Goal: Transaction & Acquisition: Purchase product/service

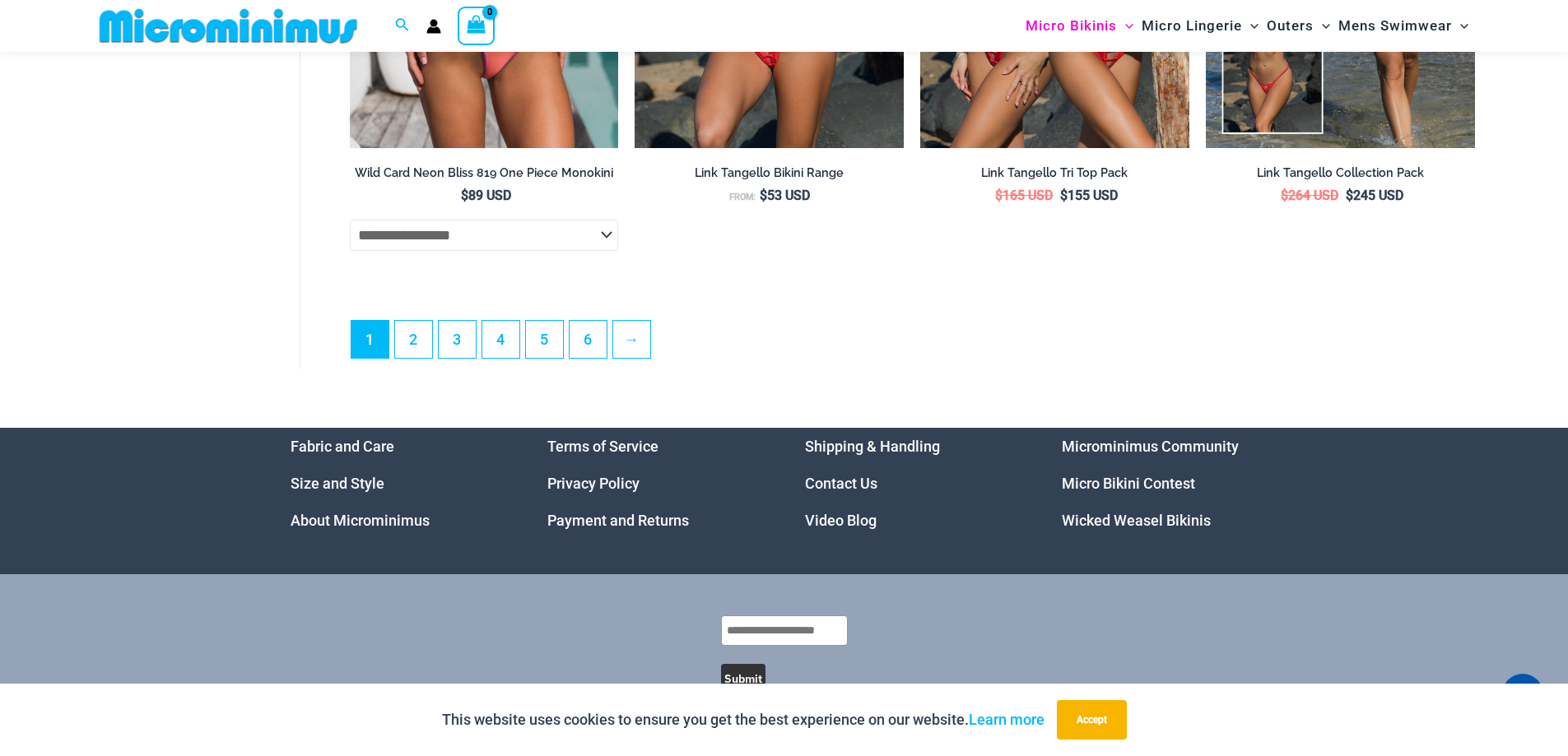
scroll to position [4833, 0]
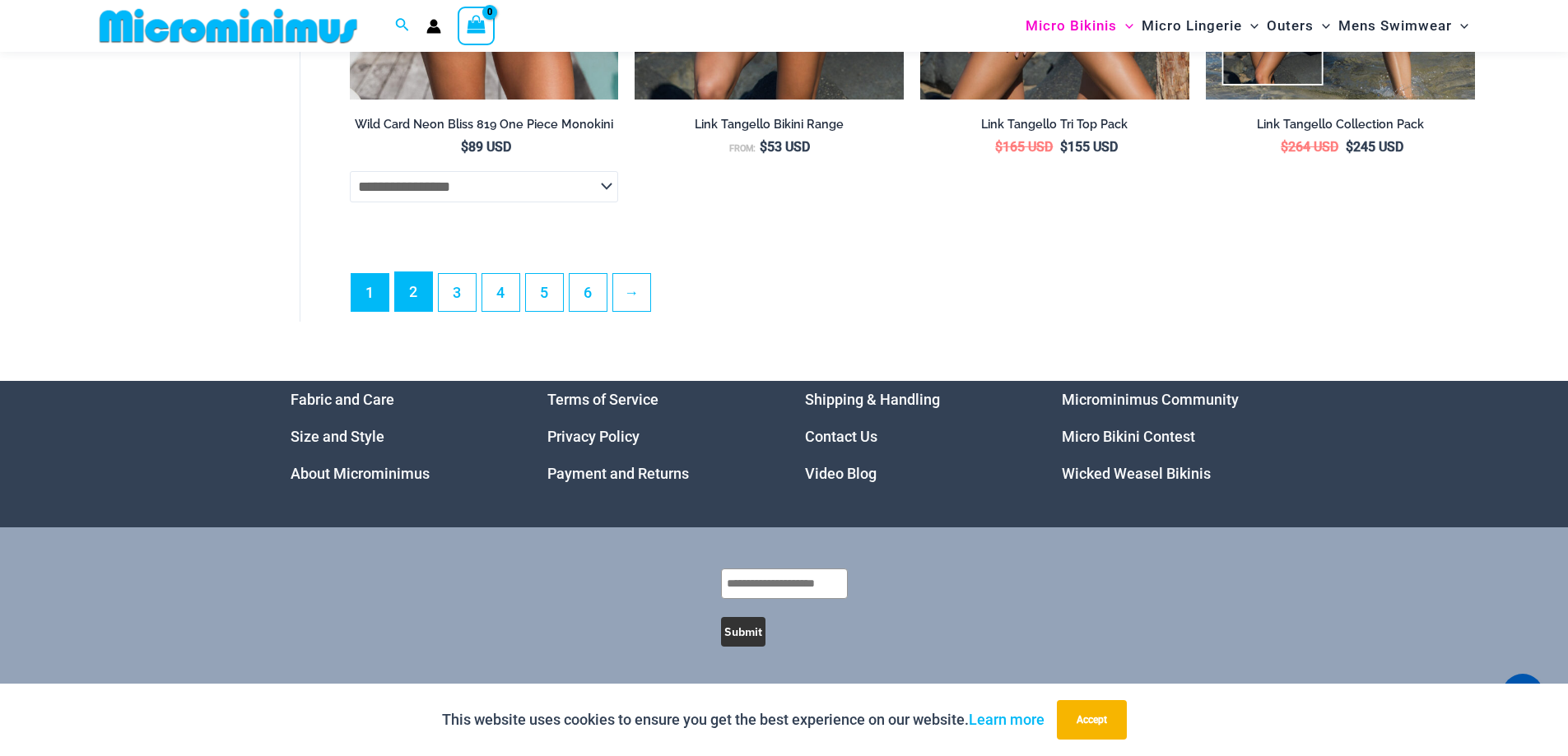
click at [414, 289] on link "2" at bounding box center [414, 291] width 37 height 38
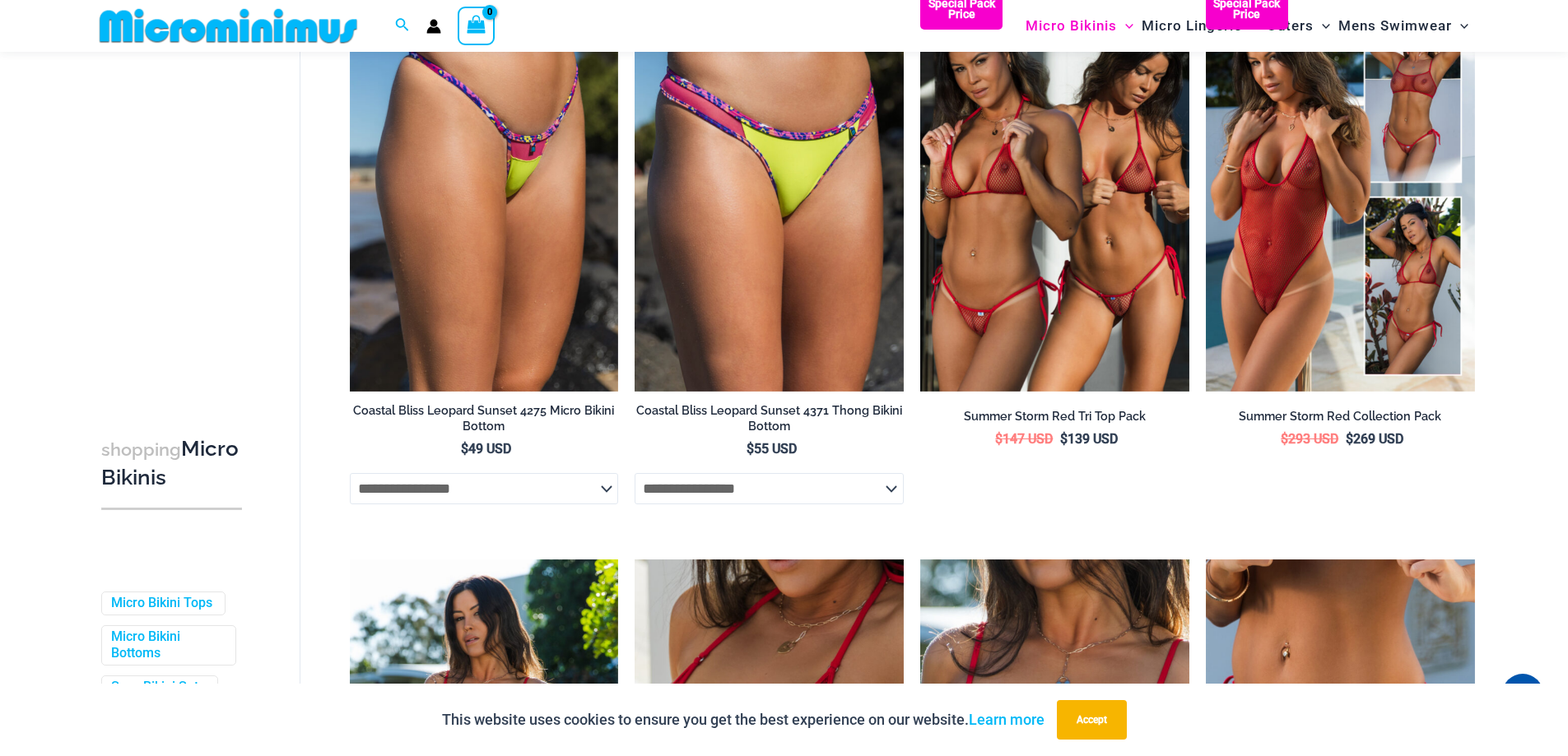
scroll to position [1343, 0]
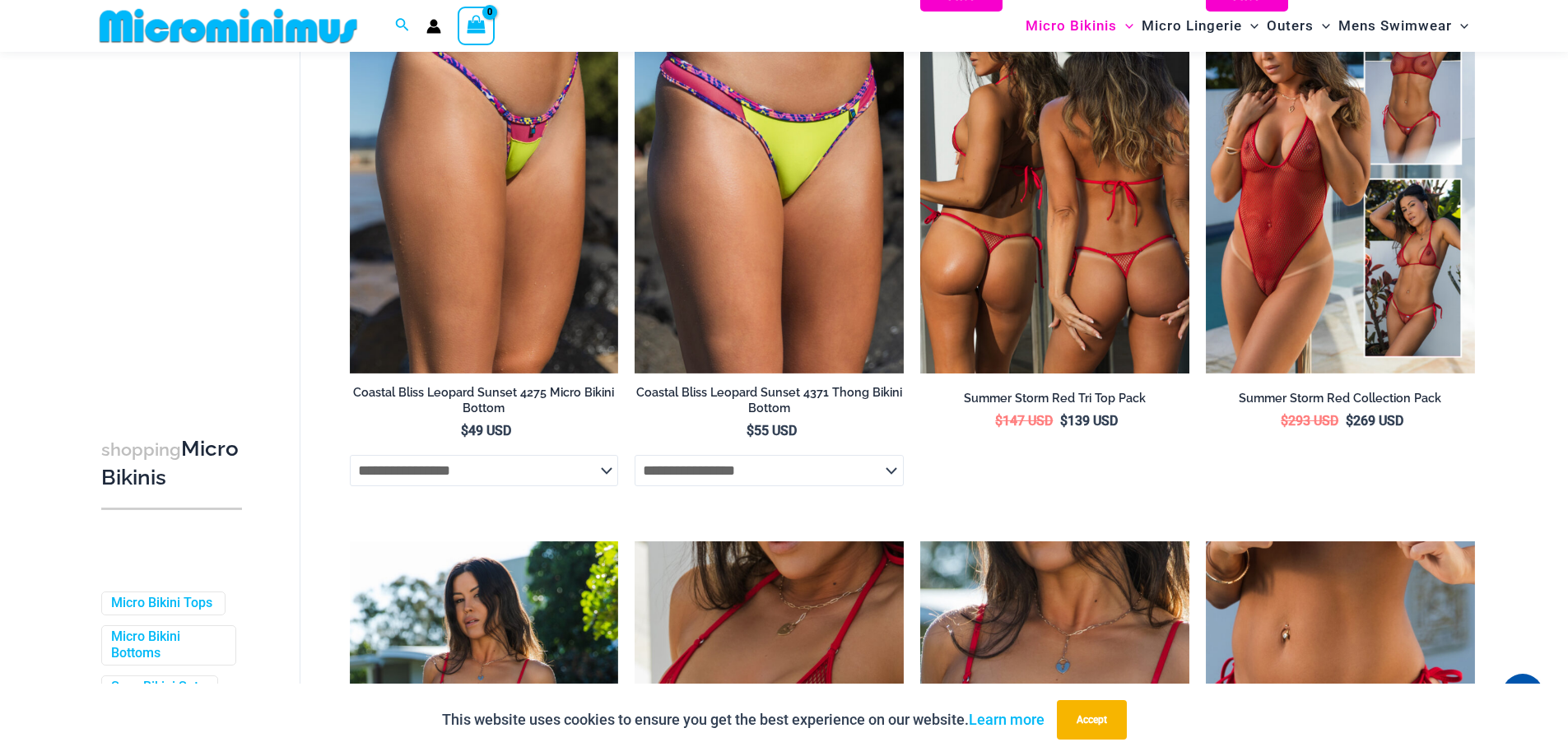
click at [1037, 233] on img at bounding box center [1055, 172] width 269 height 404
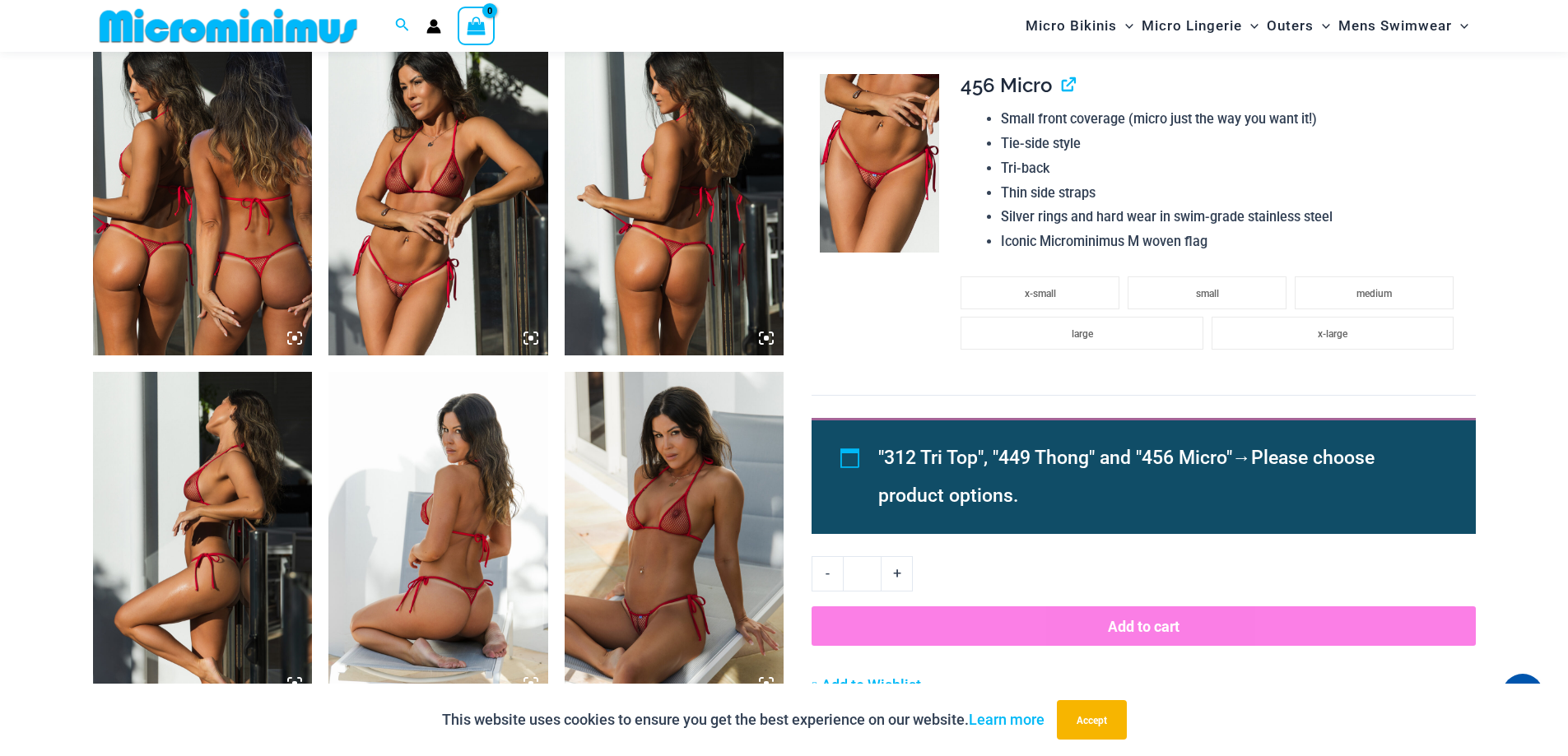
scroll to position [690, 0]
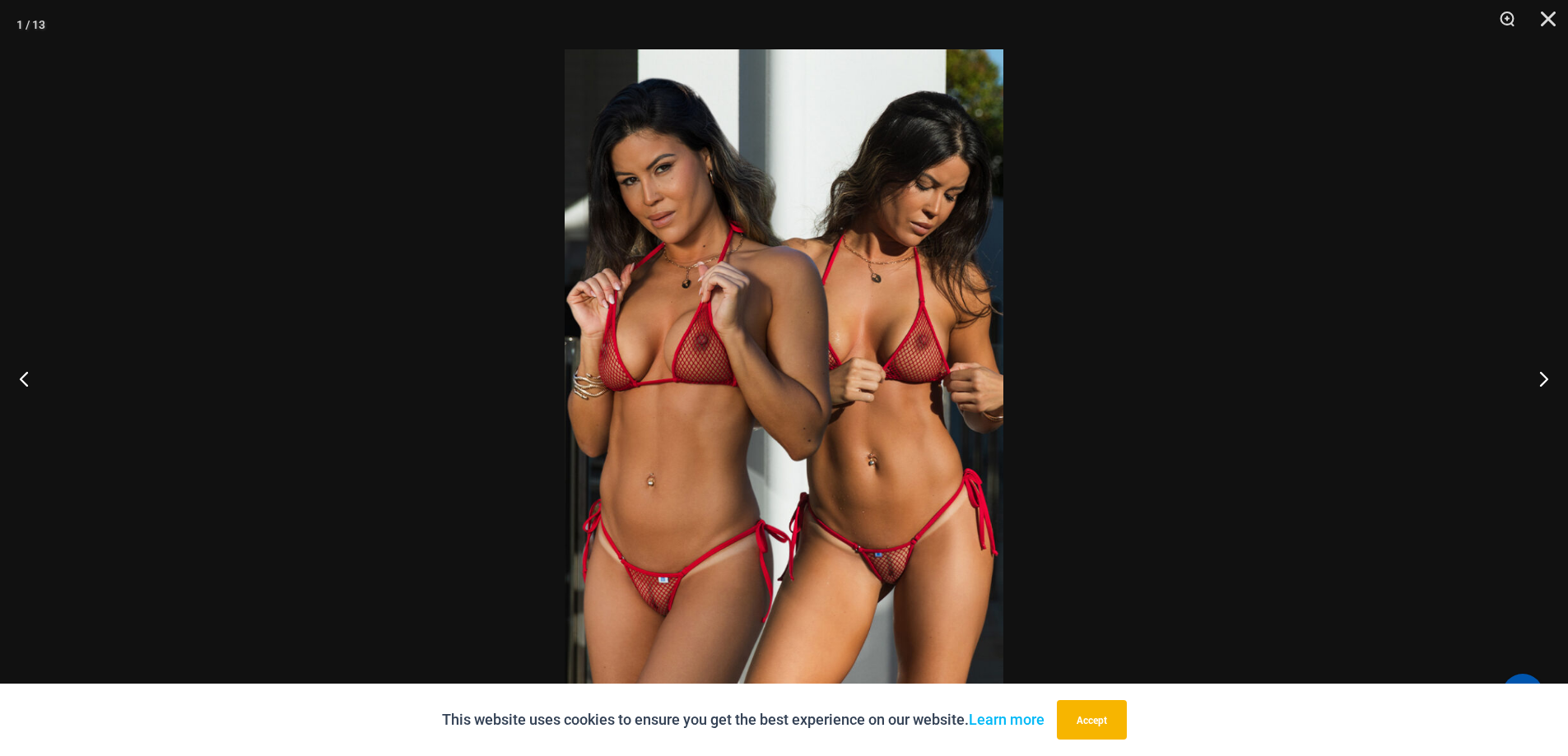
click at [883, 570] on img at bounding box center [784, 377] width 439 height 657
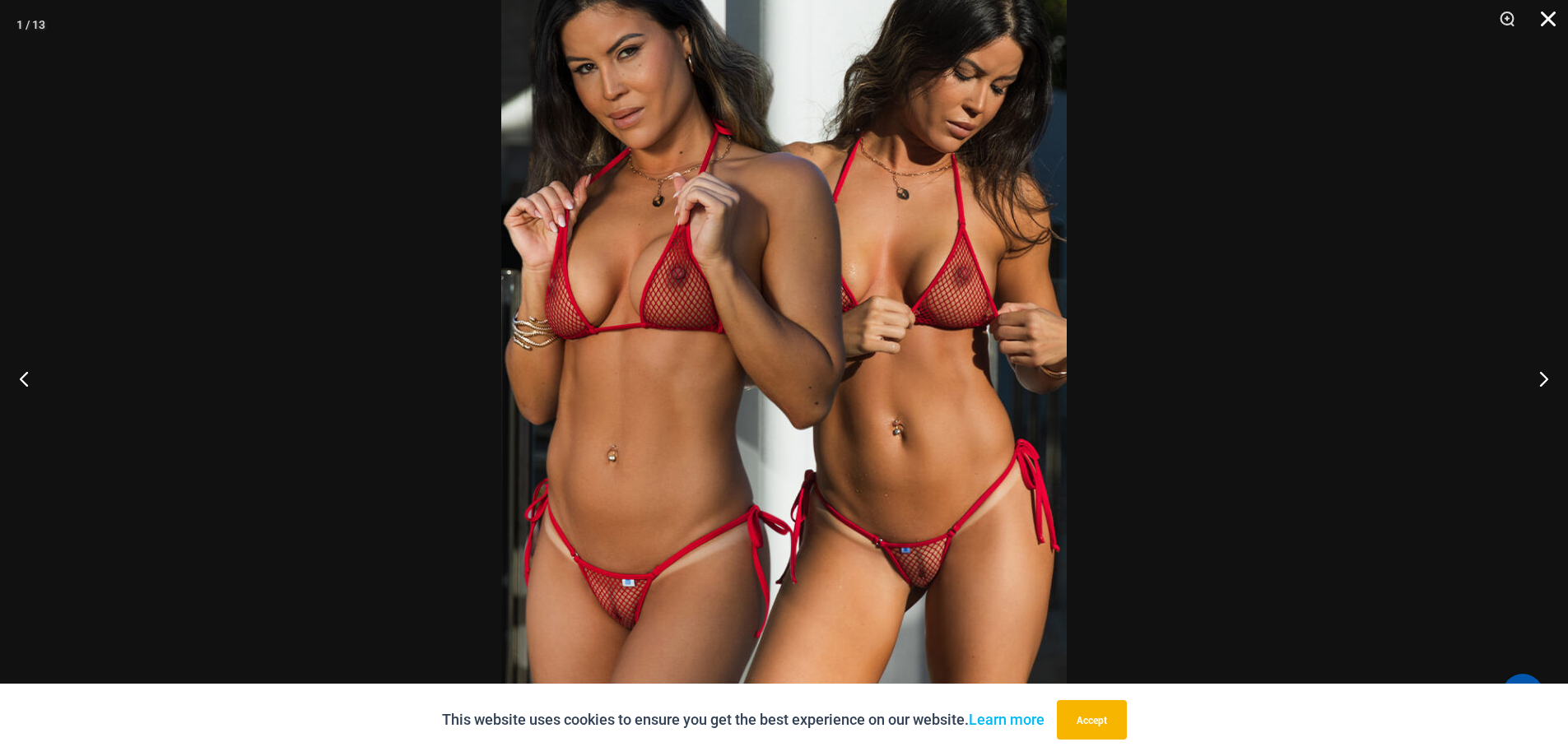
click at [1550, 12] on button "Close" at bounding box center [1542, 25] width 41 height 49
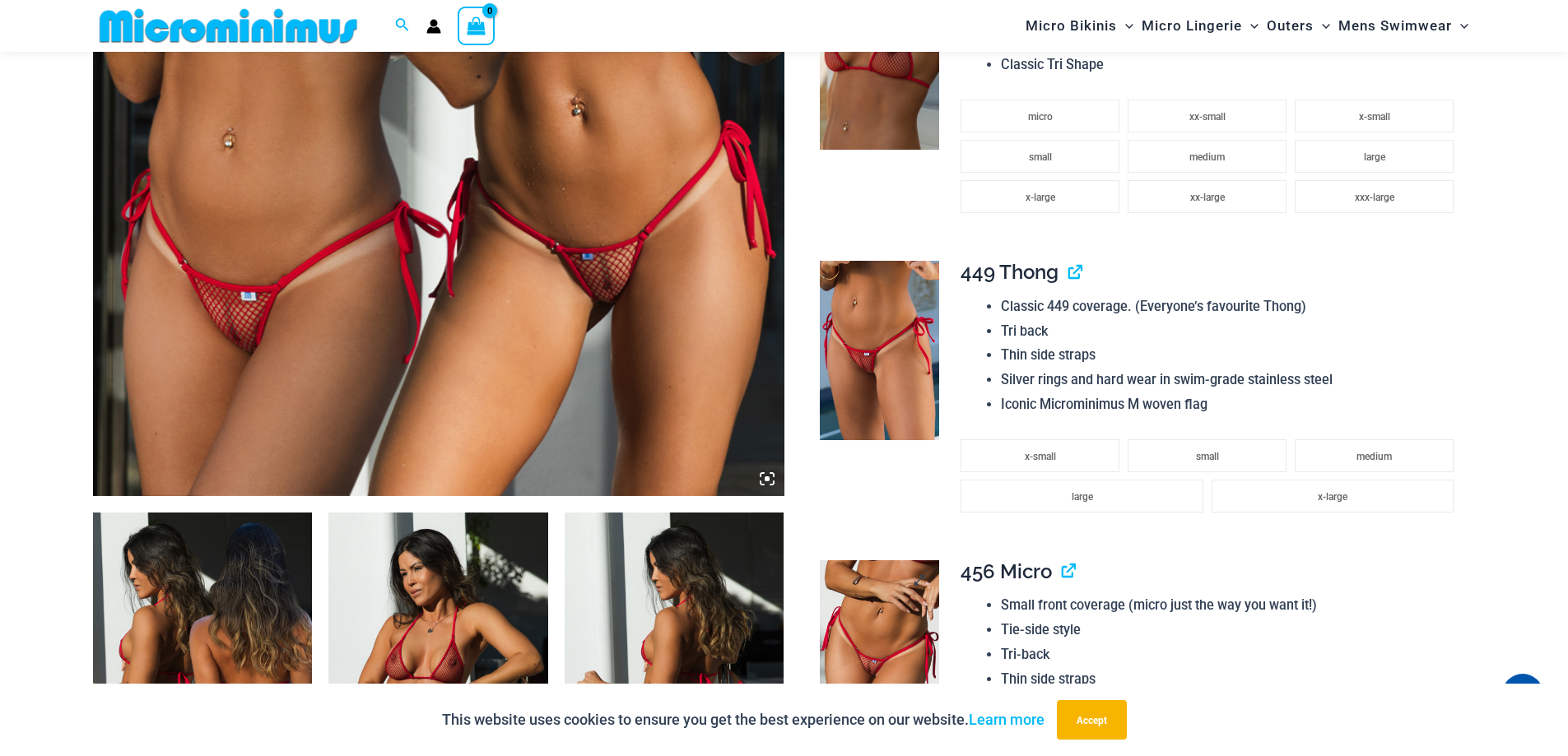
click at [871, 642] on img at bounding box center [879, 650] width 119 height 180
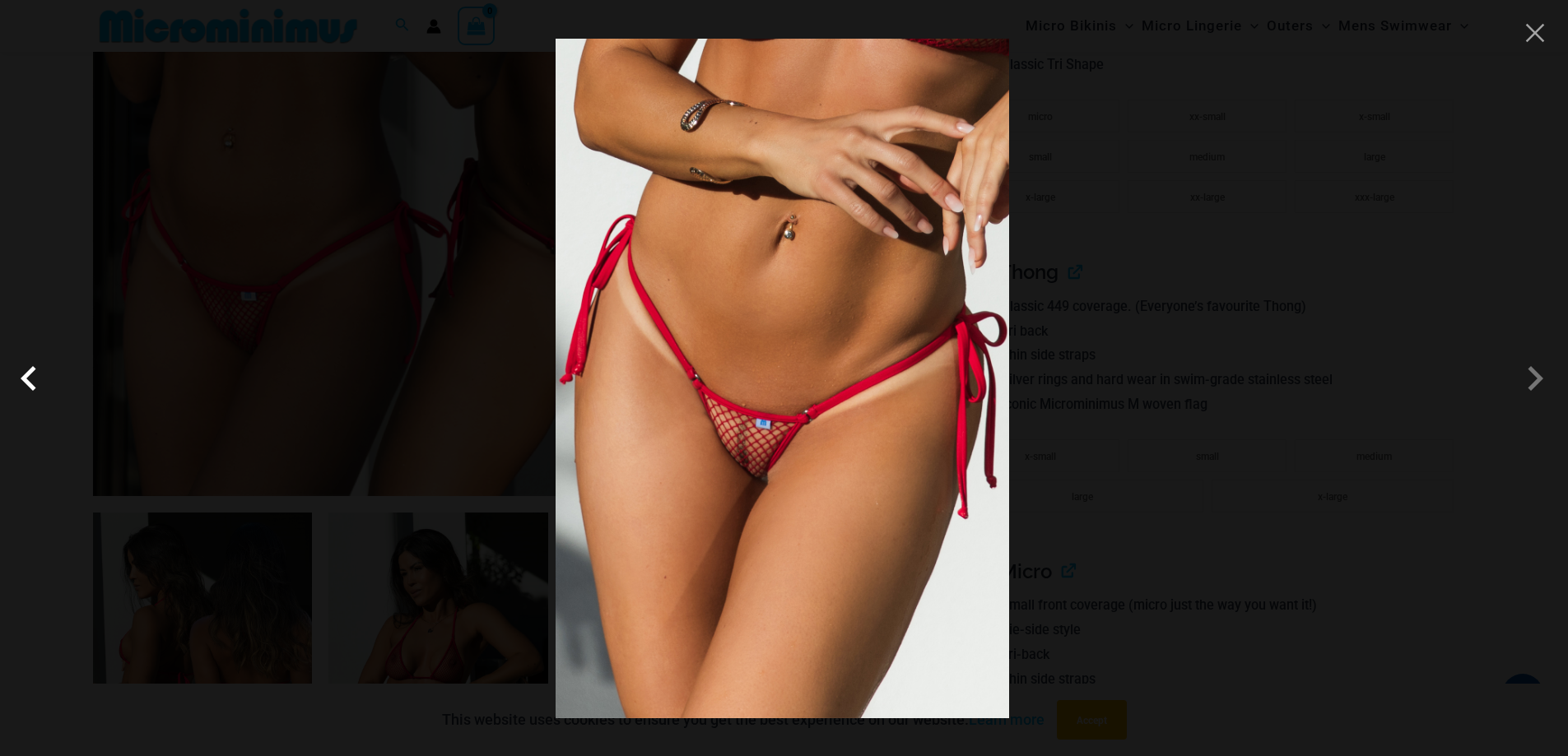
click at [30, 376] on span at bounding box center [32, 378] width 49 height 49
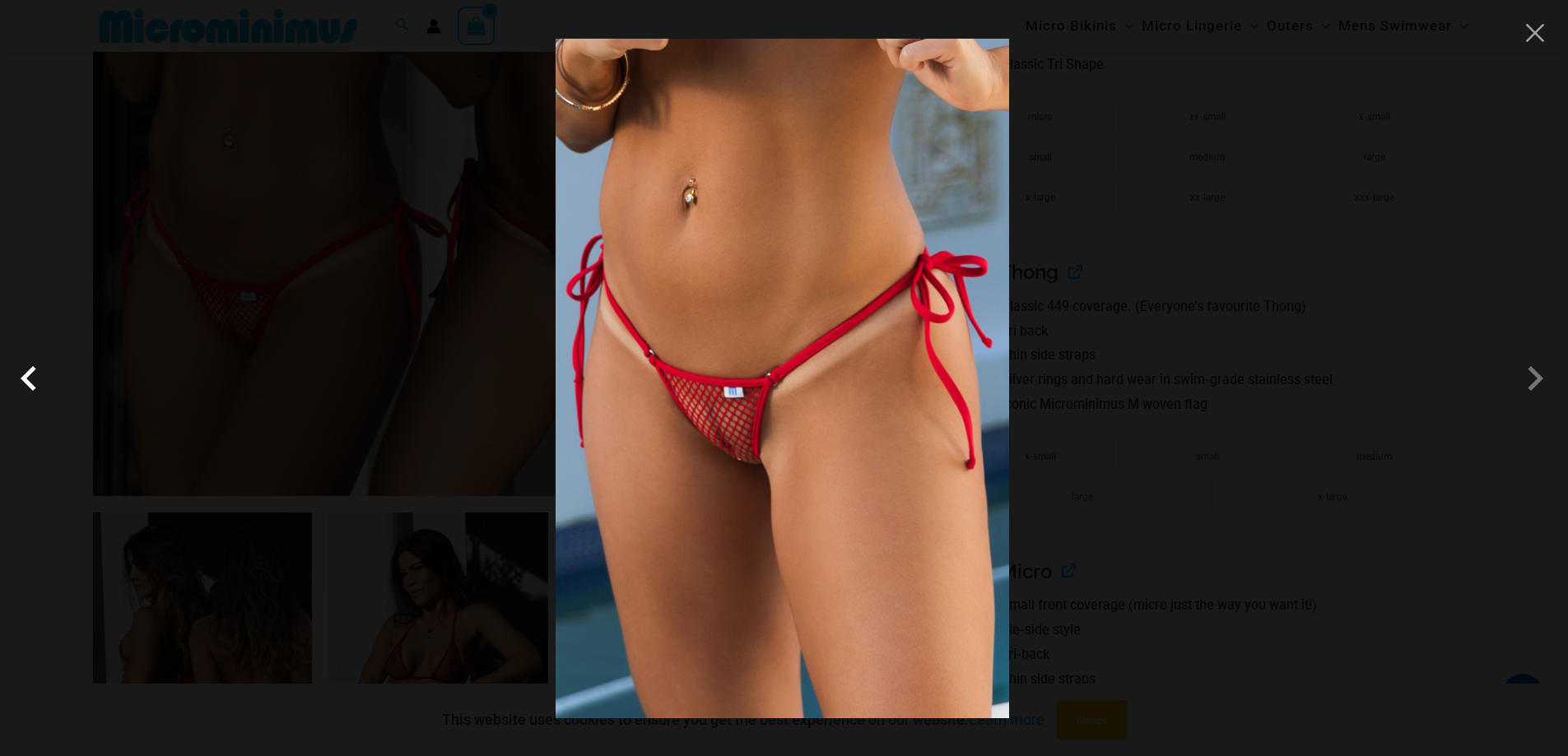
click at [30, 376] on span at bounding box center [32, 378] width 49 height 49
